Goal: Information Seeking & Learning: Learn about a topic

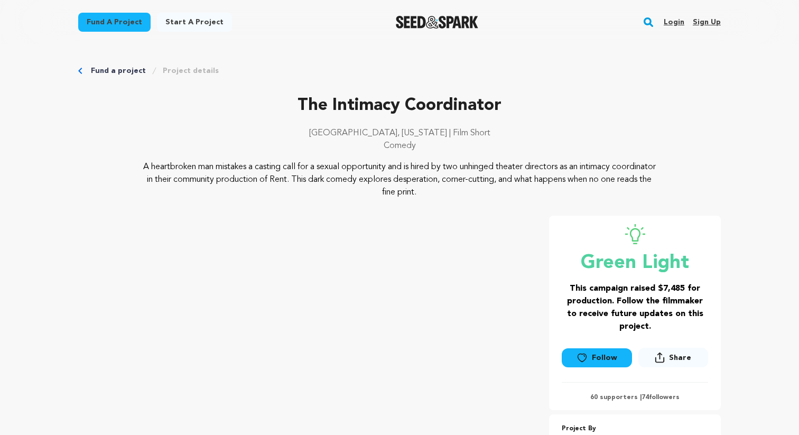
click at [675, 26] on link "Login" at bounding box center [673, 22] width 21 height 17
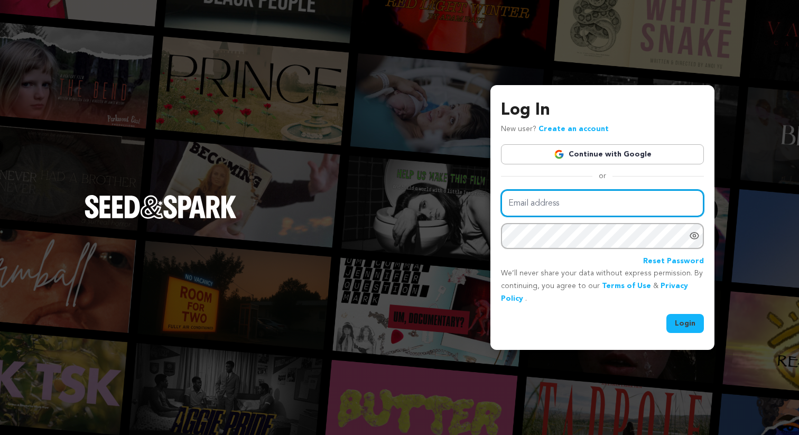
type input "hw2979@columbia.edu"
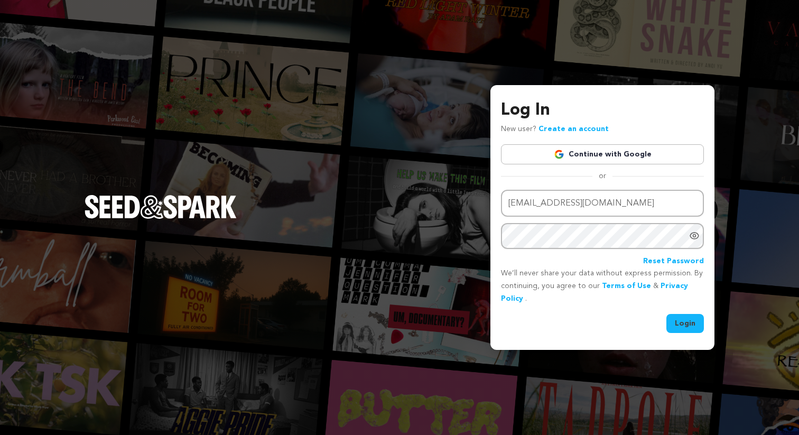
click at [684, 324] on button "Login" at bounding box center [685, 323] width 38 height 19
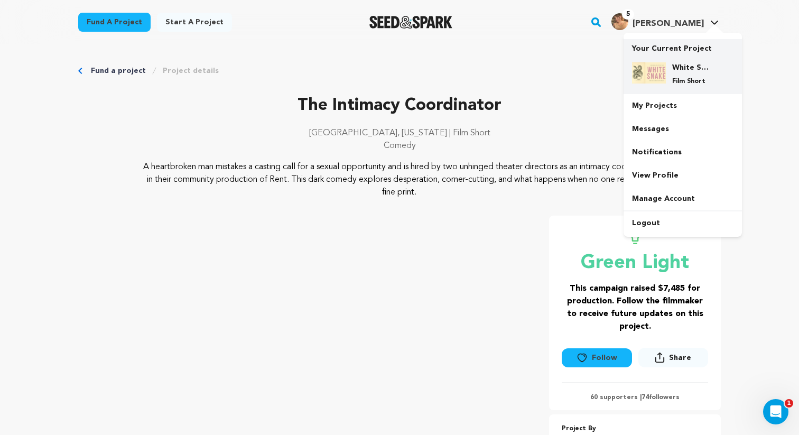
click at [672, 67] on h4 "White Snake" at bounding box center [691, 67] width 38 height 11
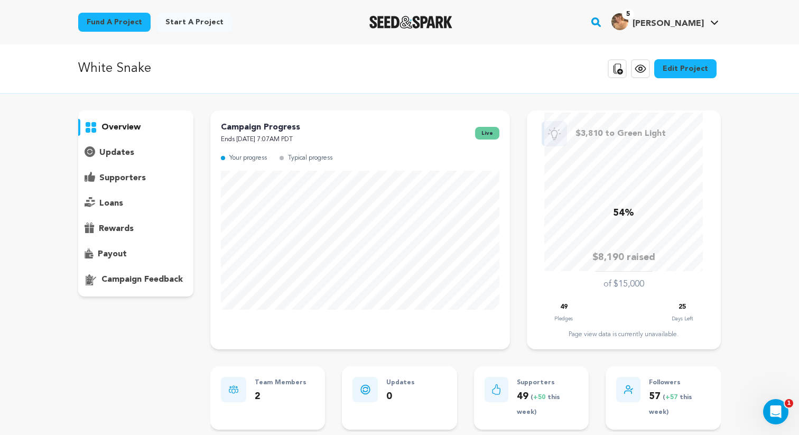
click at [645, 72] on icon at bounding box center [640, 68] width 10 height 7
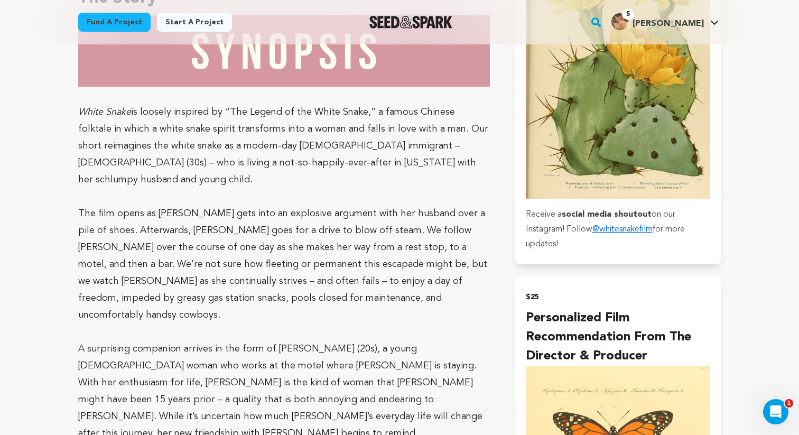
scroll to position [814, 0]
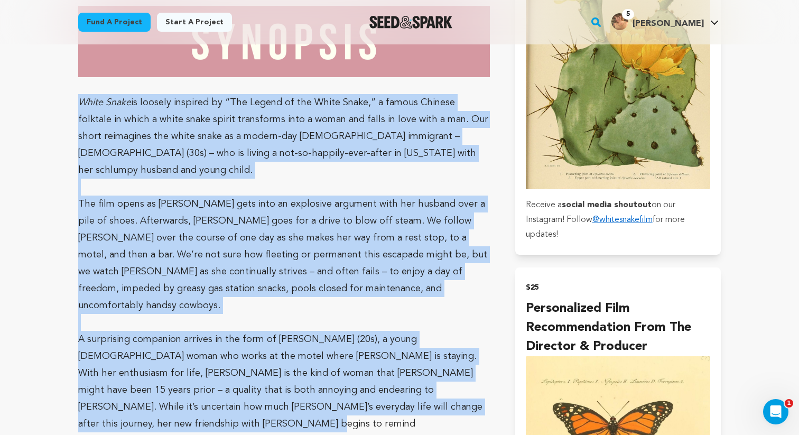
drag, startPoint x: 78, startPoint y: 100, endPoint x: 469, endPoint y: 374, distance: 477.9
copy div "Lorem Ipsum do sitamet consecte ad “Eli Seddoe te inc Utlab Etdol,” m aliqua En…"
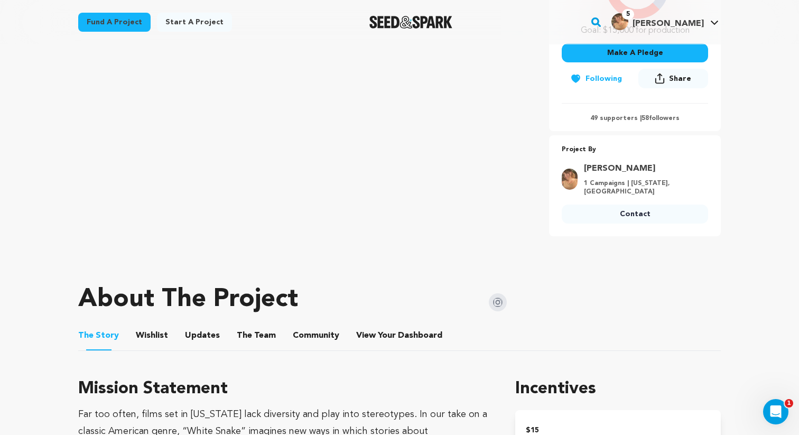
scroll to position [0, 0]
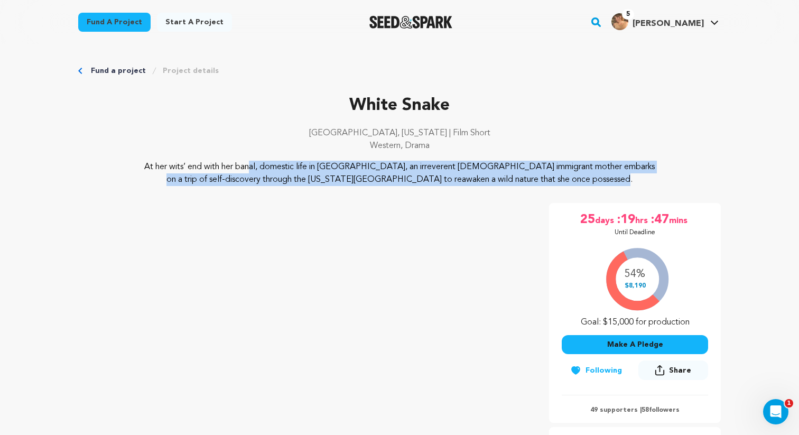
drag, startPoint x: 149, startPoint y: 164, endPoint x: 583, endPoint y: 184, distance: 434.2
click at [583, 184] on p "At her wits’ end with her banal, domestic life in [GEOGRAPHIC_DATA], an irrever…" at bounding box center [400, 173] width 514 height 25
copy p "At her wits’ end with her banal, domestic life in [GEOGRAPHIC_DATA], an irrever…"
